Goal: Task Accomplishment & Management: Manage account settings

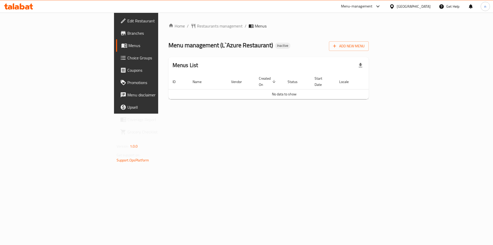
click at [127, 33] on span "Branches" at bounding box center [159, 33] width 65 height 6
click at [365, 49] on span "Add New Menu" at bounding box center [349, 46] width 32 height 6
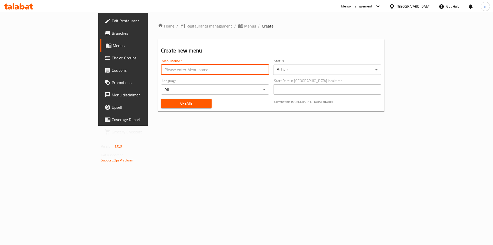
click at [161, 71] on input "text" at bounding box center [215, 69] width 108 height 10
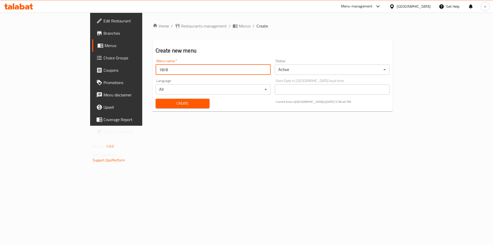
type input "18/8"
click at [170, 106] on span "Create" at bounding box center [183, 103] width 46 height 6
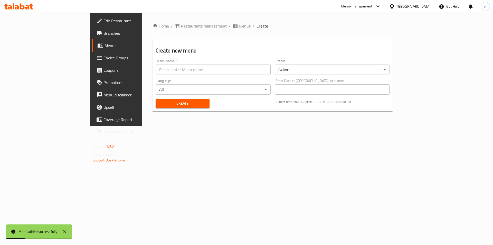
click at [239, 27] on span "Menus" at bounding box center [245, 26] width 12 height 6
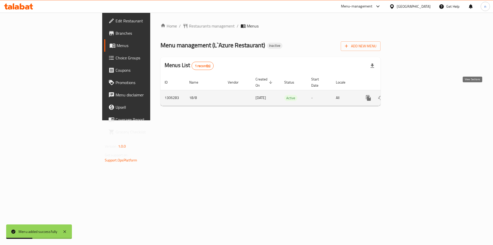
click at [409, 95] on icon "enhanced table" at bounding box center [405, 98] width 6 height 6
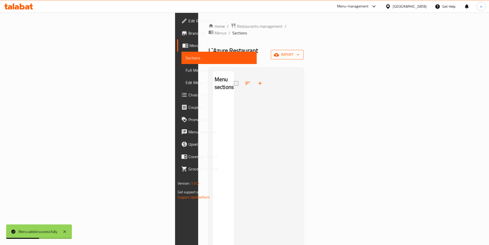
click at [300, 51] on span "import" at bounding box center [287, 54] width 25 height 6
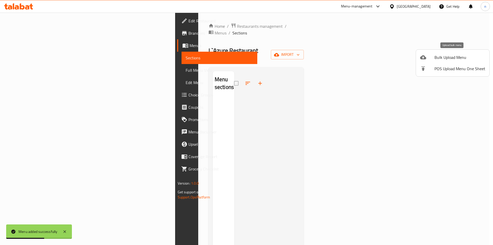
click at [440, 58] on span "Bulk Upload Menu" at bounding box center [459, 57] width 51 height 6
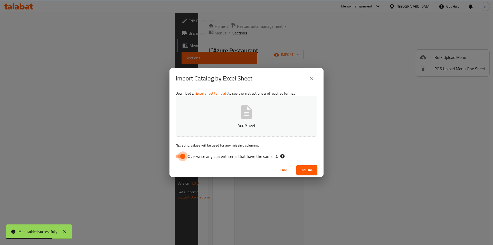
click at [183, 157] on input "Overwrite any current items that have the same ID." at bounding box center [182, 156] width 29 height 10
checkbox input "false"
click at [208, 129] on button "Add Sheet" at bounding box center [247, 116] width 142 height 41
drag, startPoint x: 306, startPoint y: 172, endPoint x: 292, endPoint y: 179, distance: 16.3
click at [306, 172] on span "Upload" at bounding box center [306, 170] width 13 height 6
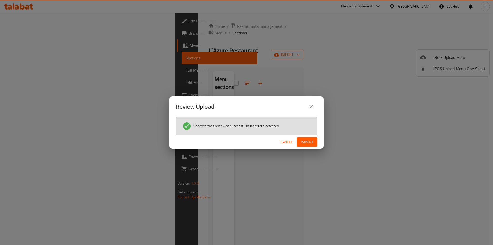
drag, startPoint x: 304, startPoint y: 144, endPoint x: 299, endPoint y: 150, distance: 8.2
click at [304, 144] on span "Import" at bounding box center [307, 142] width 12 height 6
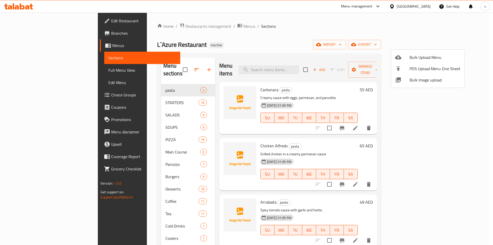
click at [351, 30] on div at bounding box center [246, 122] width 493 height 245
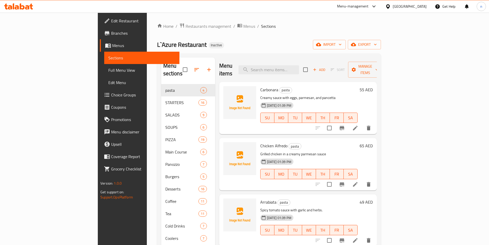
click at [108, 71] on span "Full Menu View" at bounding box center [141, 70] width 67 height 6
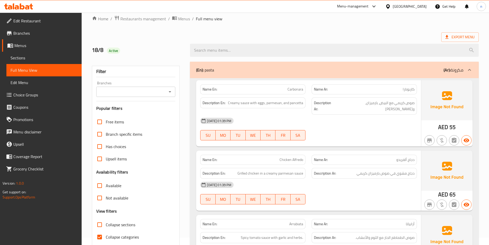
scroll to position [77, 0]
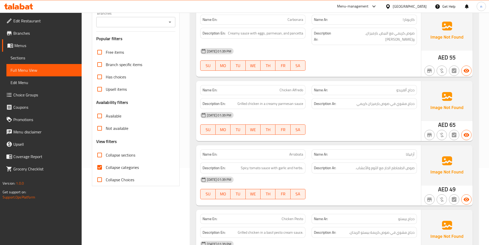
click at [120, 167] on span "Collapse categories" at bounding box center [122, 167] width 33 height 6
click at [106, 167] on input "Collapse categories" at bounding box center [99, 167] width 12 height 12
checkbox input "false"
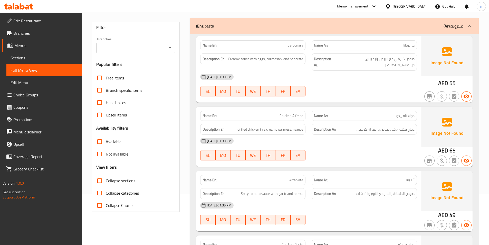
scroll to position [0, 0]
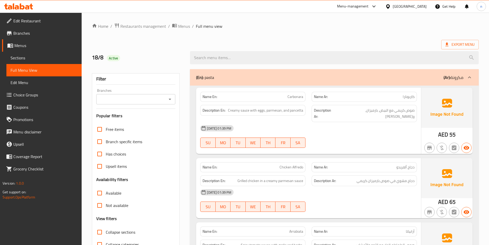
click at [395, 114] on div "Description Ar: صوص كريمي مع البيض، بارميزان، و[PERSON_NAME]" at bounding box center [364, 113] width 105 height 17
click at [49, 60] on span "Sections" at bounding box center [44, 58] width 67 height 6
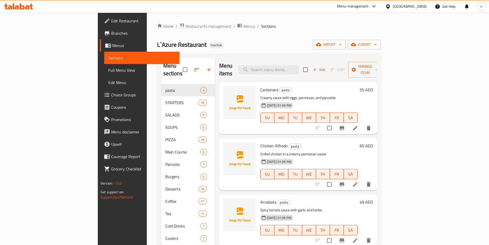
click at [260, 86] on span "Carbonara" at bounding box center [269, 90] width 18 height 8
click at [108, 71] on span "Full Menu View" at bounding box center [141, 70] width 67 height 6
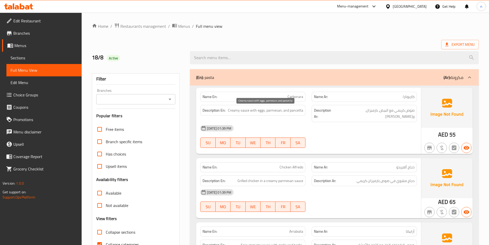
click at [298, 112] on span "Creamy sauce with eggs, parmesan, and pancetta" at bounding box center [265, 110] width 75 height 6
copy span "pancetta"
click at [350, 123] on div "[DATE] 01:39 PM" at bounding box center [308, 128] width 223 height 12
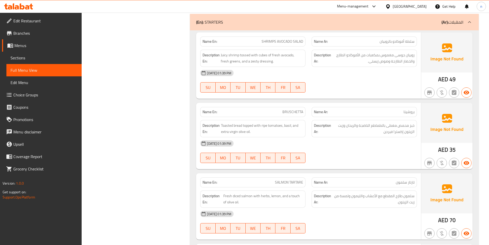
scroll to position [359, 0]
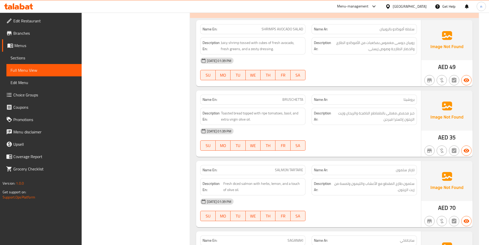
copy span "BRUSCHETTA"
click at [264, 110] on span "Toasted bread topped with ripe tomatoes, basil, and extra virgin olive oil." at bounding box center [262, 116] width 82 height 13
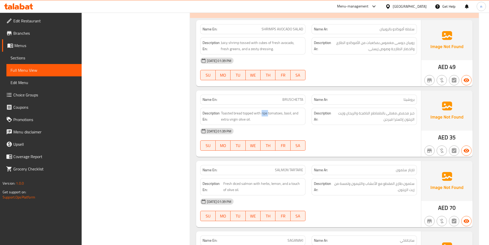
copy span "ripe"
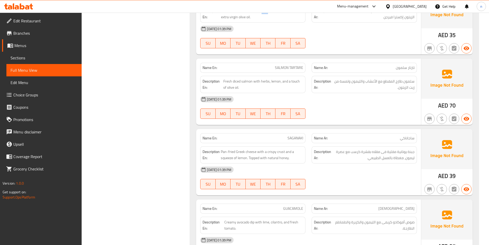
scroll to position [462, 0]
copy span "TARTARE"
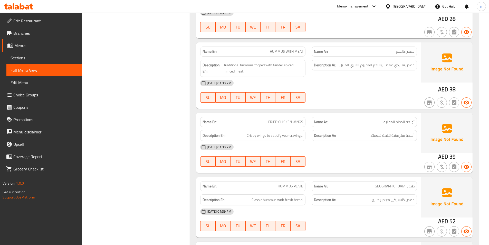
scroll to position [770, 0]
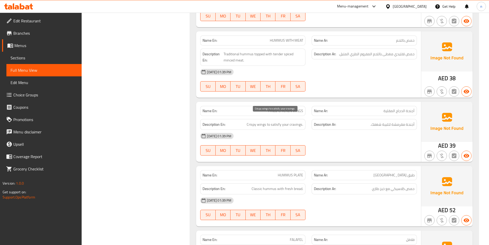
click at [278, 121] on span "Crispy wings to satisfy your cravings." at bounding box center [275, 124] width 56 height 6
drag, startPoint x: 271, startPoint y: 118, endPoint x: 307, endPoint y: 121, distance: 36.3
click at [307, 121] on div "Description En: Crispy wings to satisfy your cravings." at bounding box center [252, 124] width 111 height 17
copy span "satisfy your cravings."
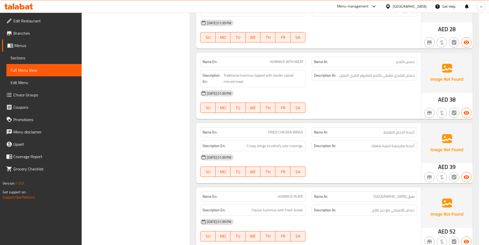
scroll to position [745, 0]
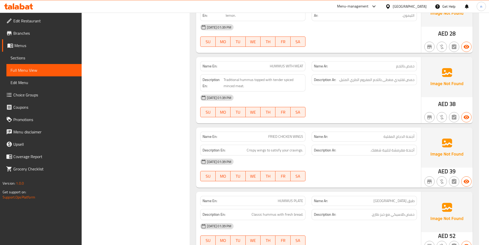
click at [291, 134] on span "FRIED CHICKEN WINGS" at bounding box center [285, 136] width 35 height 5
copy span "FRIED CHICKEN WINGS"
click at [348, 155] on div "[DATE] 01:39 PM" at bounding box center [308, 161] width 223 height 12
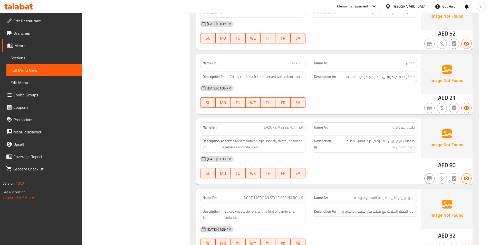
scroll to position [950, 0]
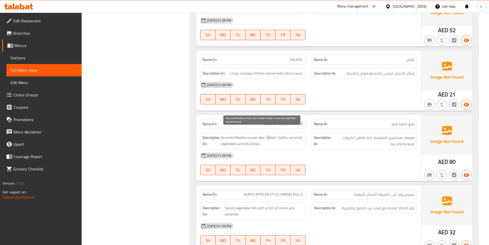
click at [268, 134] on span "Assorted Mediterranean dips, kibbeh, falafel, assorted vegetables and pita brea…" at bounding box center [262, 140] width 82 height 13
click at [270, 134] on span "Assorted Mediterranean dips, kibbeh, falafel, assorted vegetables and pita brea…" at bounding box center [262, 140] width 82 height 13
copy span "kibbeh"
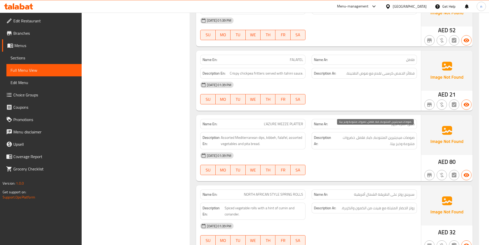
click at [373, 141] on span "صوصات ميديتيرين المتنوعة، كبة، فلافل، خضروات متنوعة وخبز بيتا." at bounding box center [374, 140] width 81 height 13
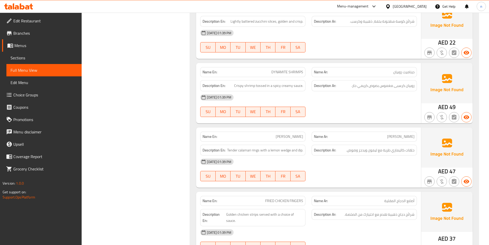
scroll to position [1233, 0]
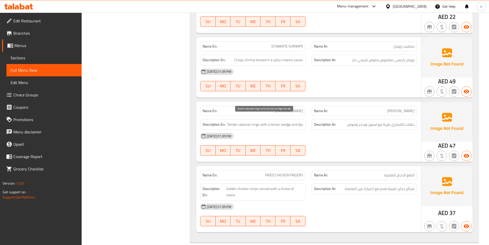
click at [282, 121] on span "Tender calamari rings with a lemon wedge and dip." at bounding box center [265, 124] width 76 height 6
copy span "wedge"
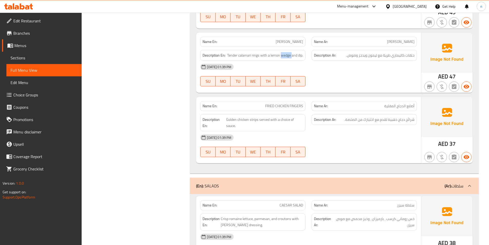
scroll to position [1310, 0]
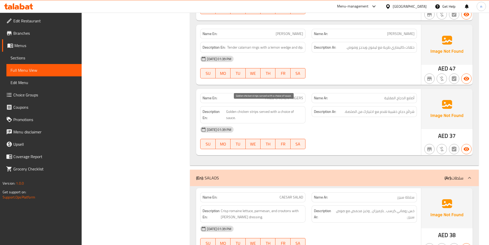
click at [252, 108] on span "Golden chicken strips served with a choice of sauce." at bounding box center [264, 114] width 77 height 13
copy span "strips"
click at [269, 123] on div "[DATE] 01:39 PM" at bounding box center [308, 129] width 223 height 12
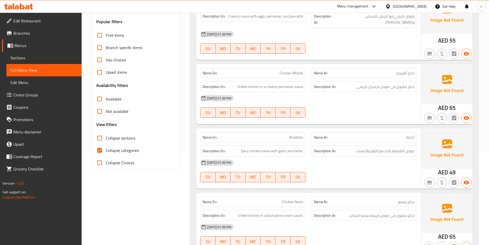
scroll to position [0, 0]
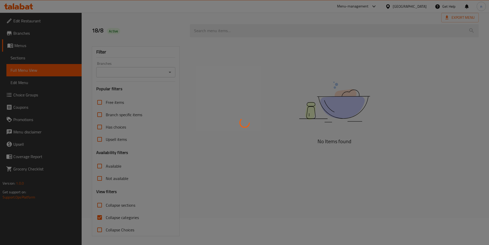
scroll to position [29, 0]
click at [118, 215] on div at bounding box center [244, 122] width 489 height 245
click at [27, 49] on div at bounding box center [244, 122] width 489 height 245
click at [30, 44] on div at bounding box center [244, 122] width 489 height 245
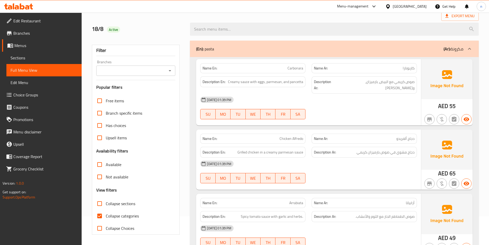
click at [38, 56] on span "Sections" at bounding box center [44, 58] width 67 height 6
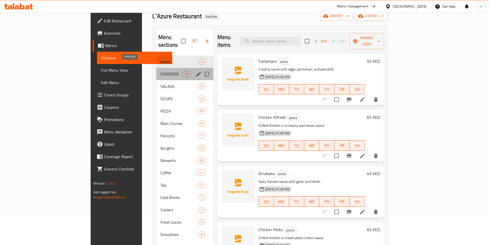
click at [160, 71] on span "STARTERS" at bounding box center [171, 74] width 22 height 6
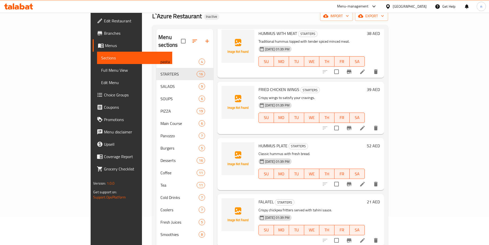
scroll to position [385, 0]
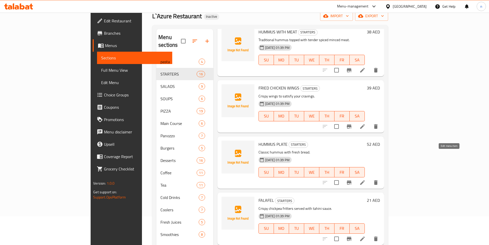
click at [366, 179] on icon at bounding box center [362, 182] width 6 height 6
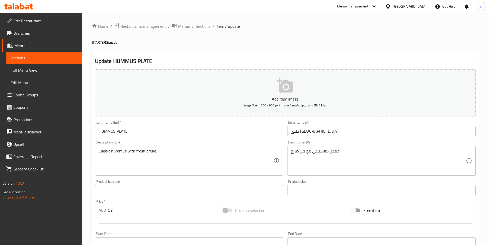
click at [206, 26] on span "Sections" at bounding box center [203, 26] width 15 height 6
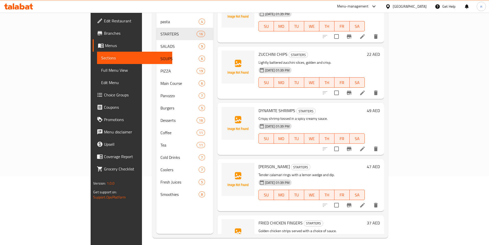
scroll to position [72, 0]
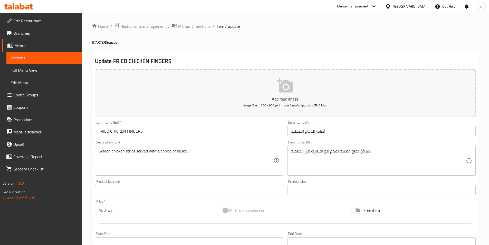
click at [204, 27] on span "Sections" at bounding box center [203, 26] width 15 height 6
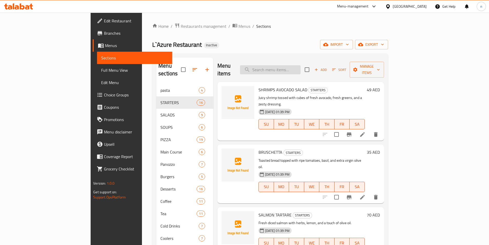
click at [287, 68] on input "search" at bounding box center [270, 69] width 61 height 9
paste input "FRIED CHICKEN WINGS"
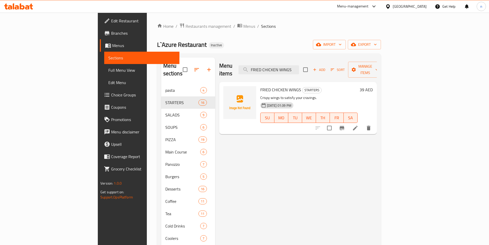
type input "FRIED CHICKEN WINGS"
click at [363, 123] on li at bounding box center [355, 127] width 14 height 9
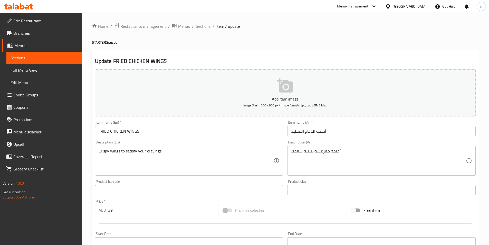
scroll to position [26, 0]
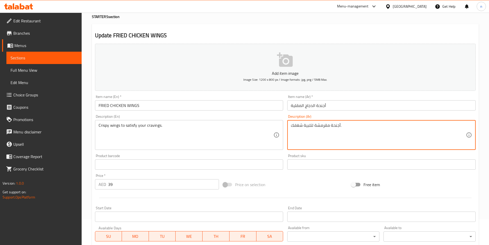
click at [305, 126] on textarea "أجنحة مقرمشة لتلبية شغفك." at bounding box center [378, 135] width 175 height 24
drag, startPoint x: 303, startPoint y: 126, endPoint x: 308, endPoint y: 129, distance: 5.6
click at [308, 129] on textarea "أجنحة مقرمشة لتلبية شغفك." at bounding box center [378, 135] width 175 height 24
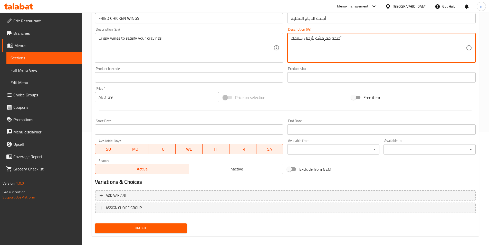
scroll to position [118, 0]
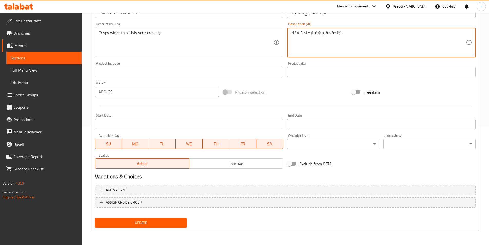
type textarea "أجنحة مقرمشة لأرضاء شغفك."
click at [154, 223] on span "Update" at bounding box center [141, 222] width 84 height 6
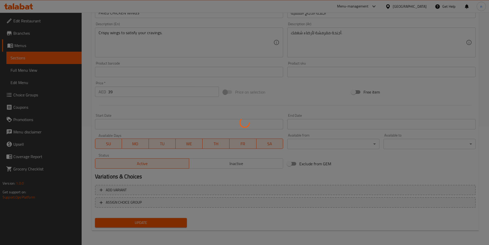
scroll to position [0, 0]
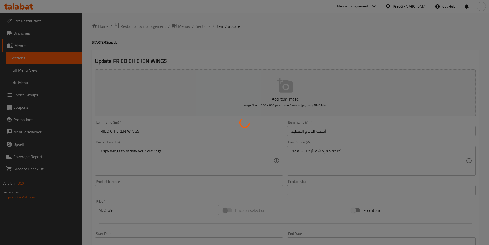
click at [202, 26] on div at bounding box center [244, 122] width 489 height 245
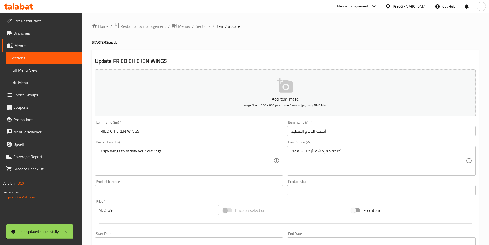
click at [202, 26] on div "Home / Restaurants management / Menus / Sections / item / update STARTERS secti…" at bounding box center [285, 188] width 387 height 330
click at [208, 28] on span "Sections" at bounding box center [203, 26] width 15 height 6
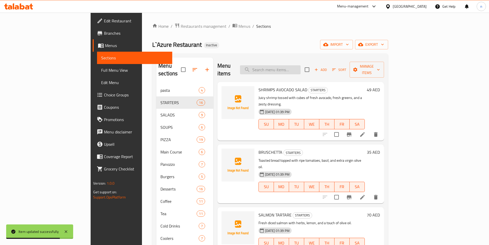
click at [301, 65] on input "search" at bounding box center [270, 69] width 61 height 9
paste input "FRIED CHICKEN FINGERS"
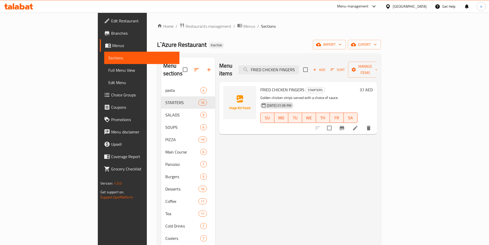
type input "FRIED CHICKEN FINGERS"
click at [363, 125] on li at bounding box center [355, 127] width 14 height 9
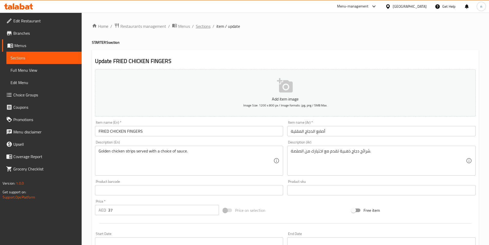
click at [201, 23] on span "Sections" at bounding box center [203, 26] width 15 height 6
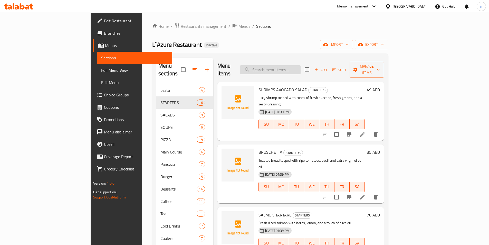
click at [301, 65] on input "search" at bounding box center [270, 69] width 61 height 9
paste input "FRIED CHICKEN FINGERS"
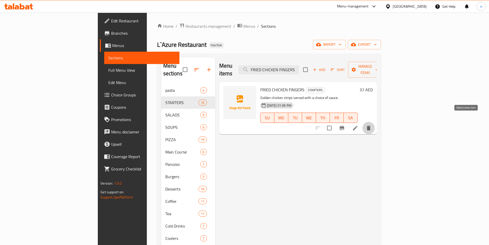
click at [372, 125] on icon "delete" at bounding box center [369, 128] width 6 height 6
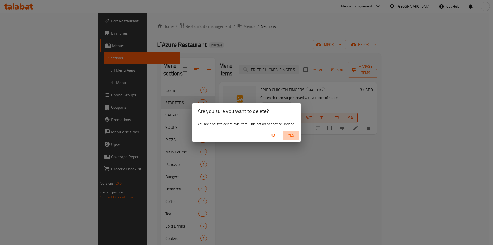
click at [290, 136] on span "Yes" at bounding box center [291, 135] width 12 height 6
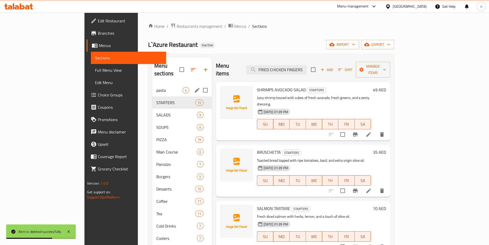
click at [152, 86] on div "pasta 4" at bounding box center [182, 90] width 60 height 12
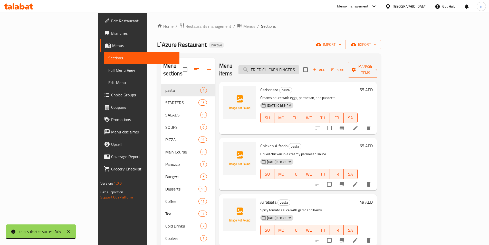
click at [299, 65] on input "FRIED CHICKEN FINGERS" at bounding box center [269, 69] width 61 height 9
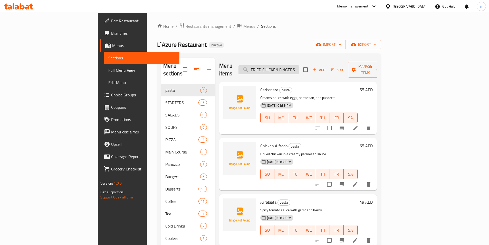
click at [299, 65] on input "FRIED CHICKEN FINGERS" at bounding box center [269, 69] width 61 height 9
paste input "Rigatoni"
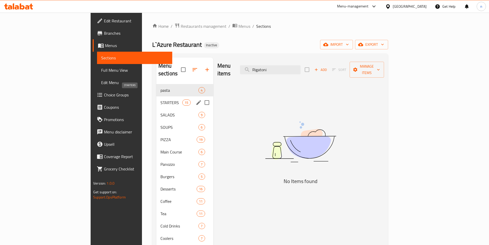
type input "Rigatoni"
click at [160, 99] on span "STARTERS" at bounding box center [171, 102] width 22 height 6
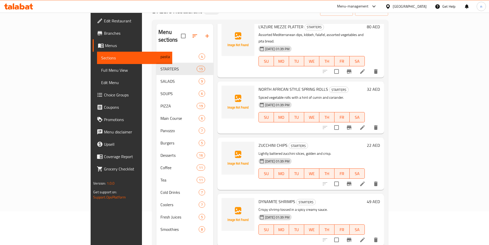
scroll to position [72, 0]
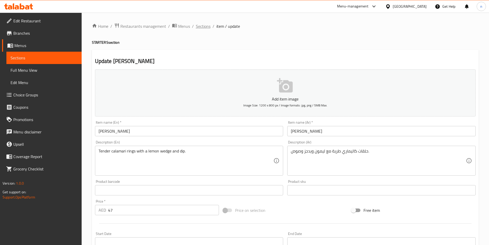
click at [201, 25] on span "Sections" at bounding box center [203, 26] width 15 height 6
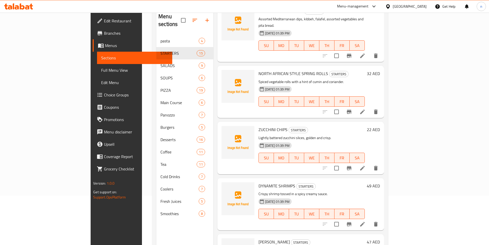
scroll to position [72, 0]
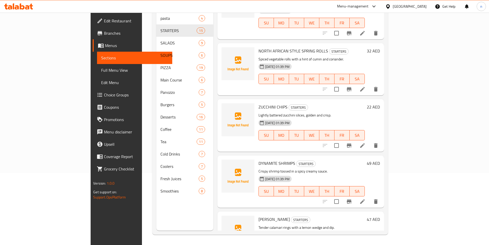
click at [370, 197] on li at bounding box center [362, 201] width 14 height 9
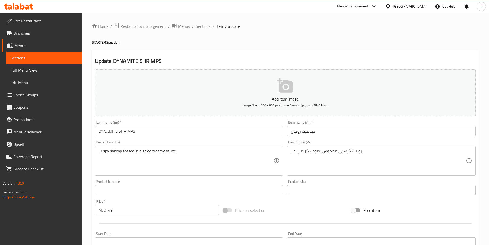
click at [199, 28] on span "Sections" at bounding box center [203, 26] width 15 height 6
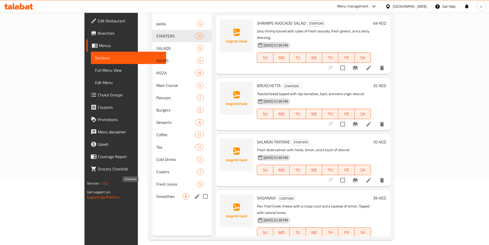
scroll to position [72, 0]
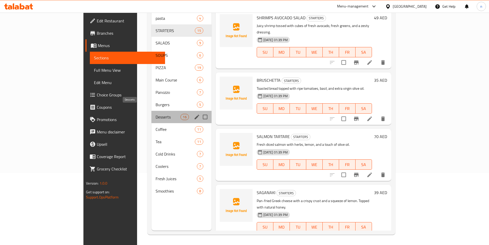
click at [156, 114] on span "Desserts" at bounding box center [168, 117] width 25 height 6
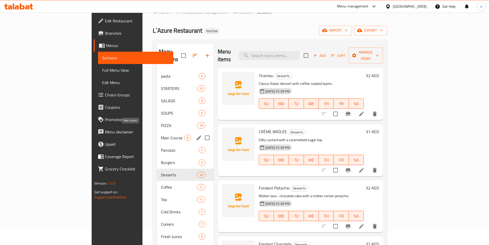
scroll to position [26, 0]
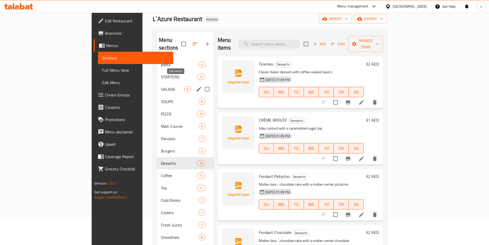
click at [196, 86] on icon "edit" at bounding box center [199, 89] width 6 height 6
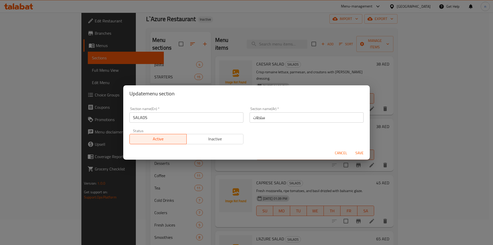
click at [172, 69] on div "Update menu section Section name(En)   * SALADS Section name(En) * Section name…" at bounding box center [246, 122] width 493 height 245
click at [164, 69] on div "Update menu section Section name(En)   * SALADS Section name(En) * Section name…" at bounding box center [246, 122] width 493 height 245
drag, startPoint x: 347, startPoint y: 152, endPoint x: 309, endPoint y: 140, distance: 40.3
click at [346, 152] on span "Cancel" at bounding box center [341, 153] width 12 height 6
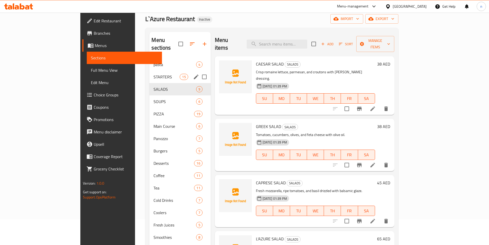
click at [194, 74] on icon "edit" at bounding box center [196, 76] width 5 height 5
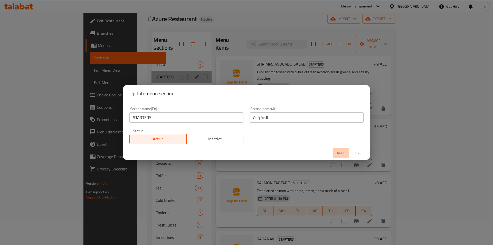
click at [341, 153] on span "Cancel" at bounding box center [341, 153] width 12 height 6
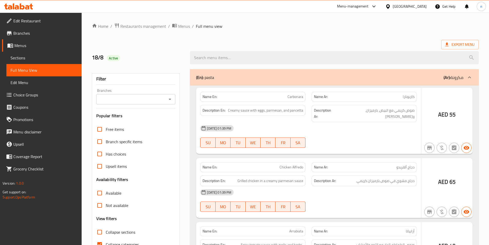
click at [130, 142] on div at bounding box center [244, 122] width 489 height 245
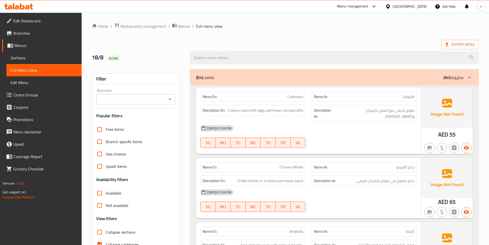
scroll to position [106, 0]
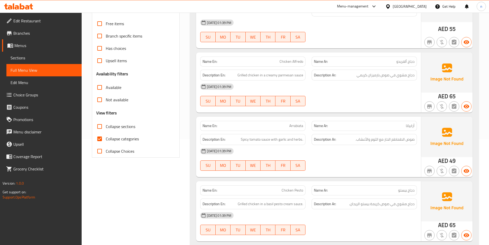
click at [129, 140] on span "Collapse categories" at bounding box center [122, 139] width 33 height 6
click at [106, 140] on input "Collapse categories" at bounding box center [99, 139] width 12 height 12
checkbox input "false"
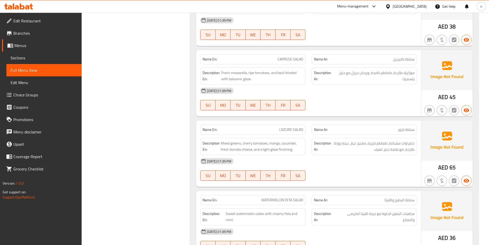
scroll to position [1441, 0]
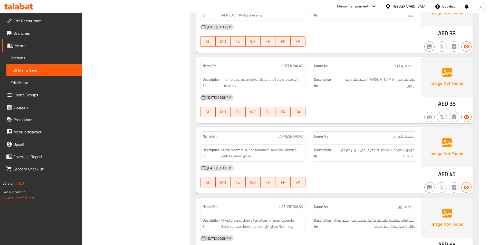
copy span "CAPRESE"
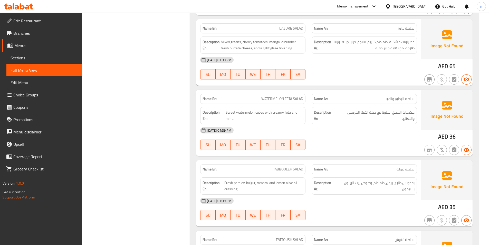
scroll to position [1723, 0]
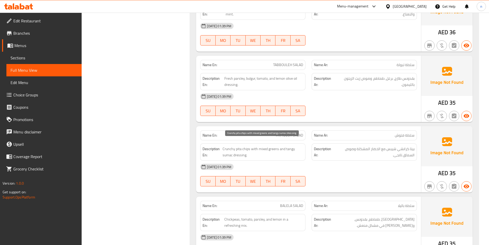
click at [226, 150] on span "Crunchy pita chips with mixed greens and tangy sumac dressing." at bounding box center [263, 152] width 81 height 13
copy span "sumac"
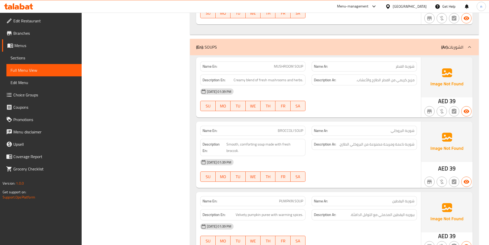
scroll to position [2031, 0]
click at [251, 141] on span "Smooth, comforting soup made with fresh broccoli." at bounding box center [264, 147] width 77 height 13
copy span "comforting"
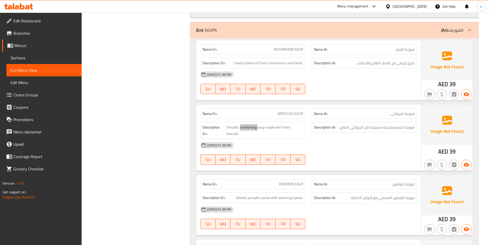
scroll to position [2057, 0]
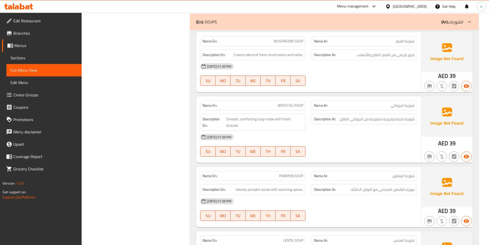
click at [284, 186] on span "Velvety pumpkin puree with warming spices." at bounding box center [270, 189] width 68 height 6
copy span "warming"
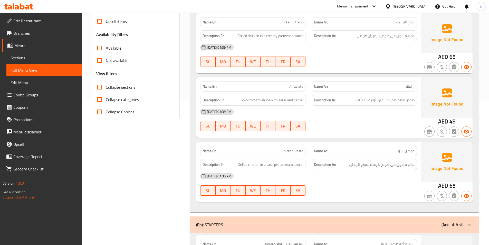
scroll to position [0, 0]
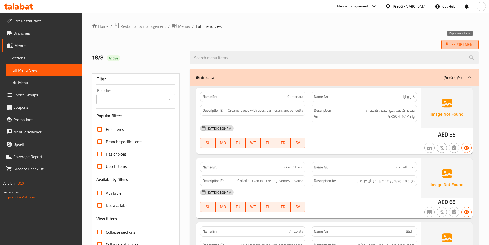
click at [464, 42] on span "Export Menu" at bounding box center [460, 44] width 29 height 6
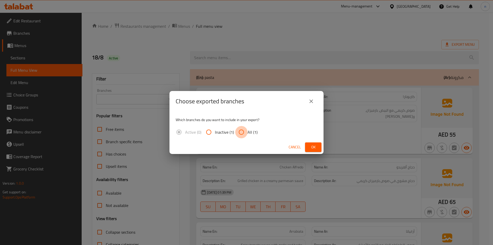
drag, startPoint x: 245, startPoint y: 134, endPoint x: 309, endPoint y: 141, distance: 64.3
click at [245, 134] on input "All (1)" at bounding box center [241, 132] width 12 height 12
radio input "true"
click at [316, 145] on span "Ok" at bounding box center [313, 147] width 8 height 6
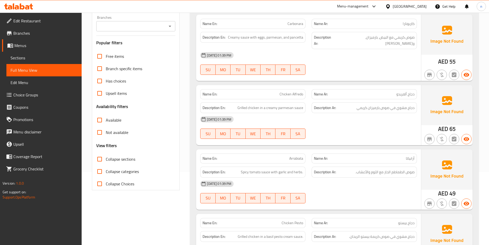
scroll to position [128, 0]
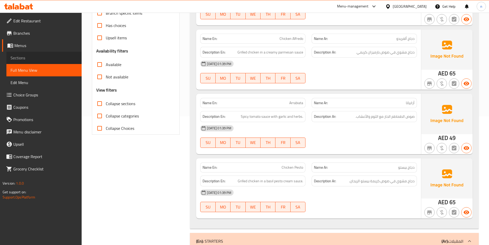
click at [41, 56] on span "Sections" at bounding box center [44, 58] width 67 height 6
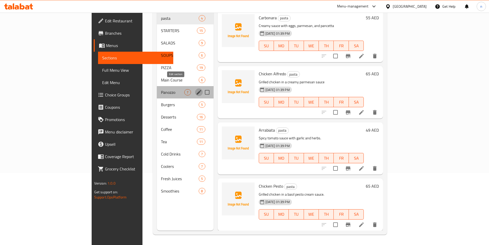
click at [196, 89] on icon "edit" at bounding box center [199, 92] width 6 height 6
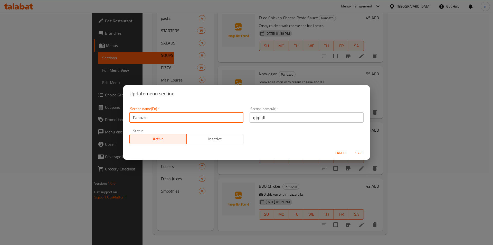
click at [143, 118] on input "Panozzo" at bounding box center [186, 117] width 114 height 10
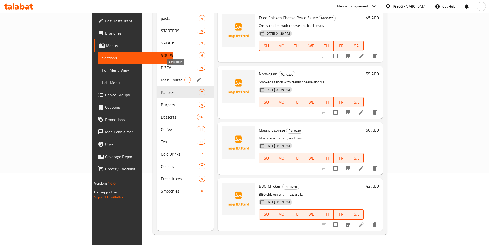
click at [196, 77] on icon "edit" at bounding box center [199, 80] width 6 height 6
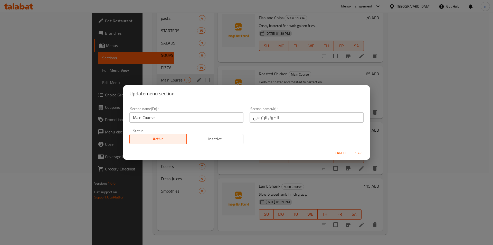
click at [166, 59] on div "Update menu section Section name(En)   * Main Course Section name(En) * Section…" at bounding box center [246, 122] width 493 height 245
click at [168, 54] on div "Update menu section Section name(En)   * Main Course Section name(En) * Section…" at bounding box center [246, 122] width 493 height 245
click at [343, 153] on span "Cancel" at bounding box center [341, 153] width 12 height 6
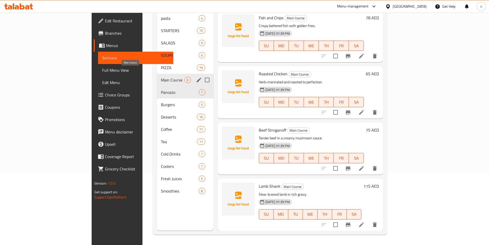
click at [161, 77] on span "Main Course" at bounding box center [172, 80] width 23 height 6
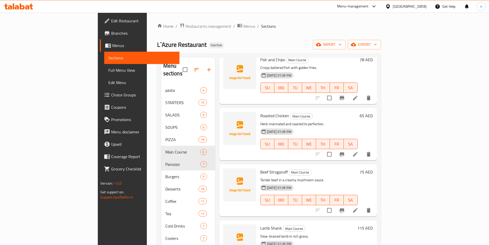
scroll to position [77, 0]
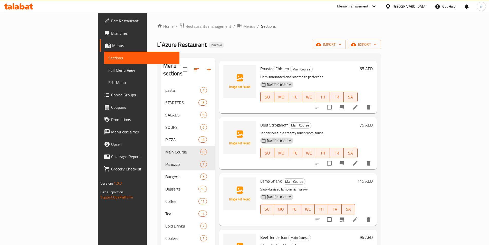
click at [104, 75] on link "Full Menu View" at bounding box center [141, 70] width 75 height 12
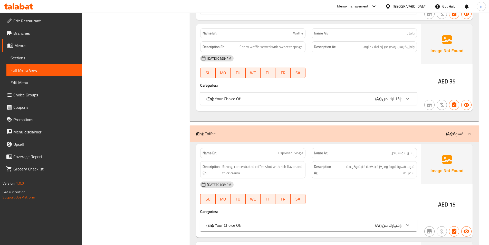
scroll to position [6079, 0]
